Goal: Task Accomplishment & Management: Manage account settings

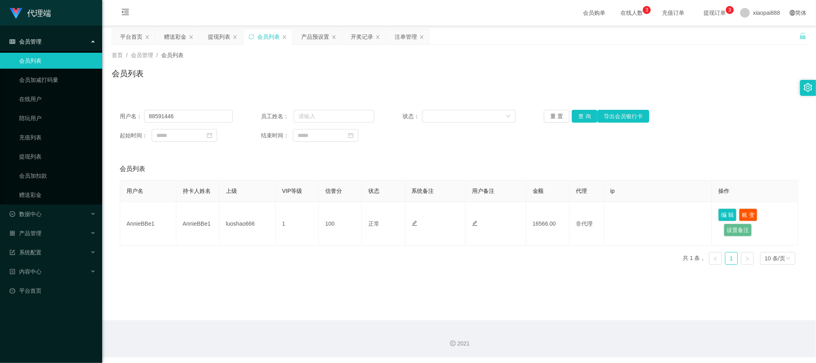
type input "88591446"
click at [577, 125] on div "用户名： 88591446 员工姓名： 状态： 重 置 查 询 导出会员银行卡 起始时间： 结束时间：" at bounding box center [459, 126] width 695 height 48
click at [578, 123] on div "用户名： 88591446 员工姓名： 状态： 重 置 查 询 导出会员银行卡 起始时间： 结束时间：" at bounding box center [459, 126] width 695 height 48
click at [580, 117] on button "查 询" at bounding box center [585, 116] width 26 height 13
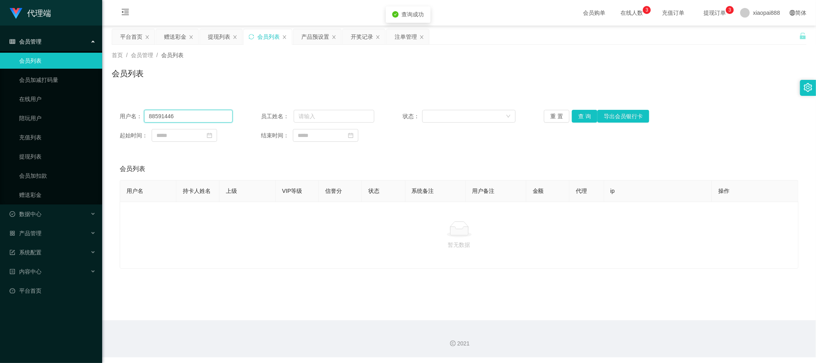
click at [190, 115] on input "88591446" at bounding box center [188, 116] width 89 height 13
click at [421, 156] on div "用户名： 员工姓名： 状态： 重 置 查 询 导出会员银行卡 起始时间： 结束时间： 会员列表 用户名 持卡人姓名 上级 VIP等级 信誉分 状态 系统备注 …" at bounding box center [459, 185] width 695 height 167
click at [184, 124] on div "用户名： 员工姓名： 状态： 重 置 查 询 导出会员银行卡 起始时间： 结束时间：" at bounding box center [459, 126] width 695 height 48
drag, startPoint x: 192, startPoint y: 120, endPoint x: 237, endPoint y: 114, distance: 44.7
click at [192, 120] on input "text" at bounding box center [188, 116] width 89 height 13
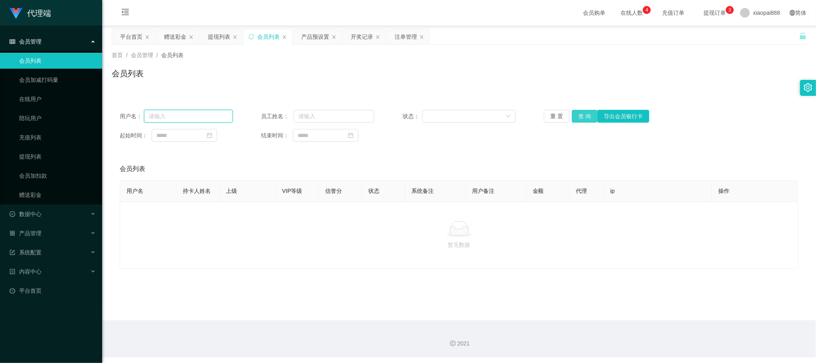
paste input "yule"
type input "yule"
click at [578, 115] on button "查 询" at bounding box center [585, 116] width 26 height 13
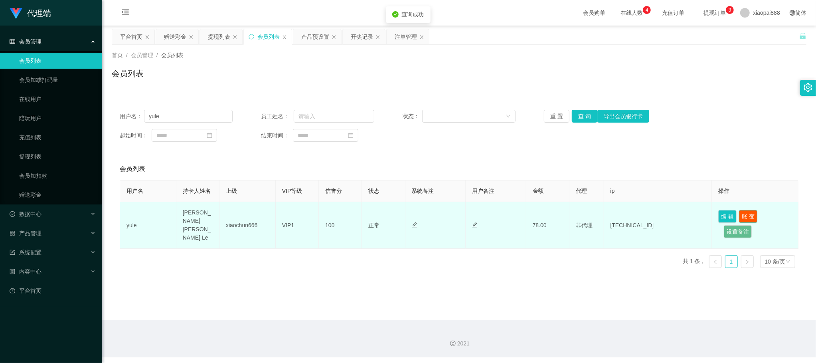
click at [743, 210] on button "账 变" at bounding box center [748, 216] width 18 height 13
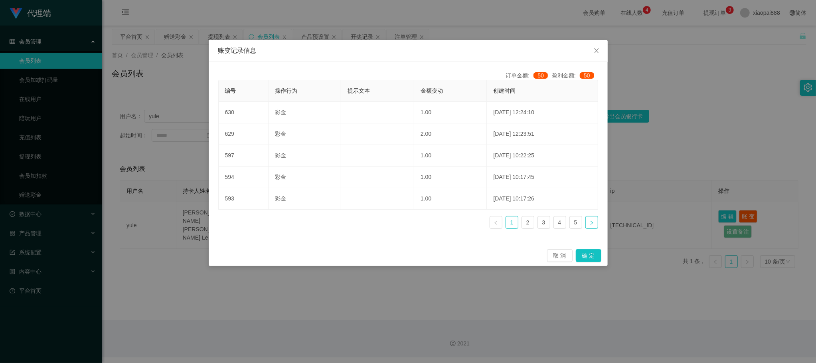
click at [586, 217] on link at bounding box center [592, 222] width 13 height 13
click at [586, 219] on link at bounding box center [592, 222] width 13 height 13
click at [497, 224] on icon "图标: left" at bounding box center [496, 222] width 5 height 5
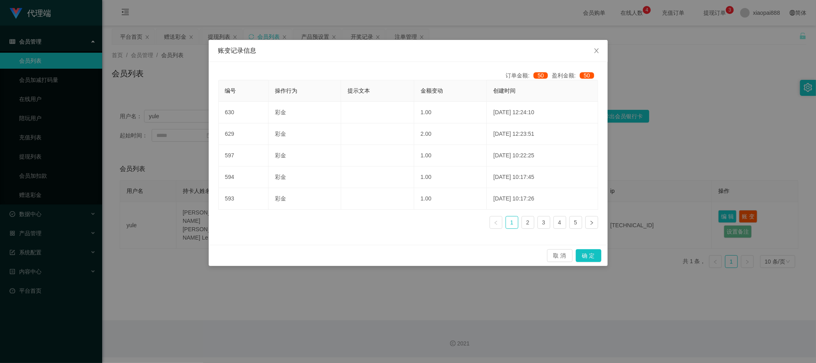
click at [354, 323] on div "账变记录信息 订单金额: 50 盈利金额: 50 编号 操作行为 提示文本 金额变动 创建时间 630 彩金 1.00 [DATE] 12:24:10 629…" at bounding box center [408, 181] width 816 height 363
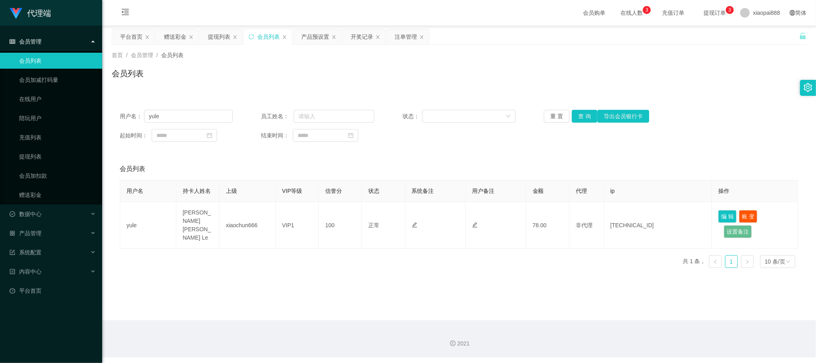
click at [440, 154] on div "用户名： yule 员工姓名： 状态： 重 置 查 询 导出会员银行卡 起始时间： 结束时间： 会员列表 用户名 持卡人姓名 上级 VIP等级 信誉分 状态 …" at bounding box center [459, 188] width 695 height 172
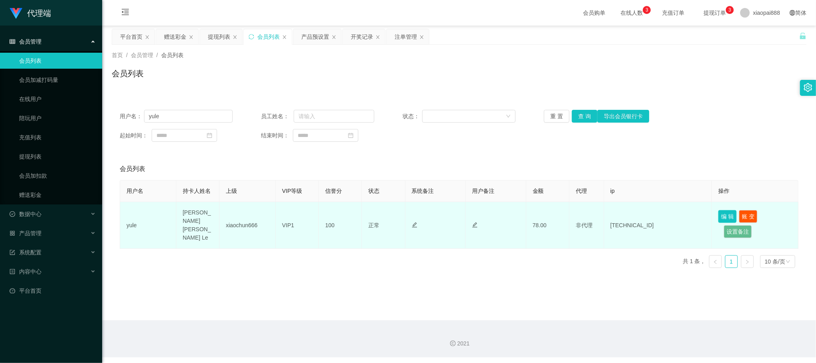
click at [727, 215] on button "编 辑" at bounding box center [728, 216] width 18 height 13
type input "yule"
type input "[PERSON_NAME] [PERSON_NAME] Le"
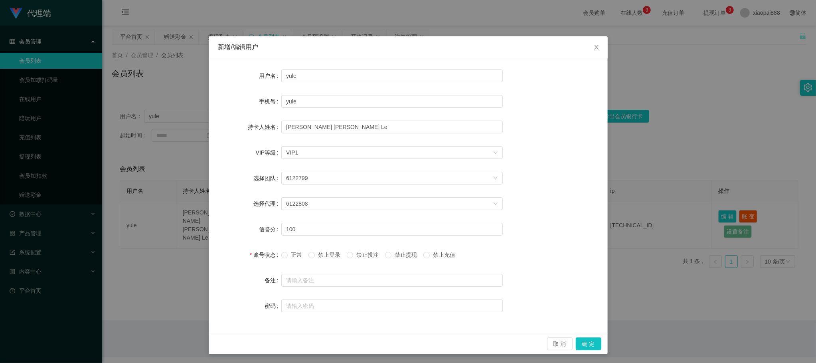
scroll to position [5, 0]
click at [582, 346] on button "确 定" at bounding box center [589, 343] width 26 height 13
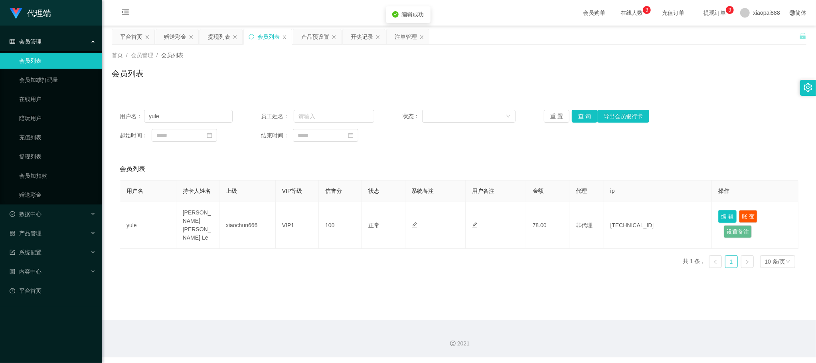
scroll to position [0, 0]
